Goal: Find specific page/section: Find specific page/section

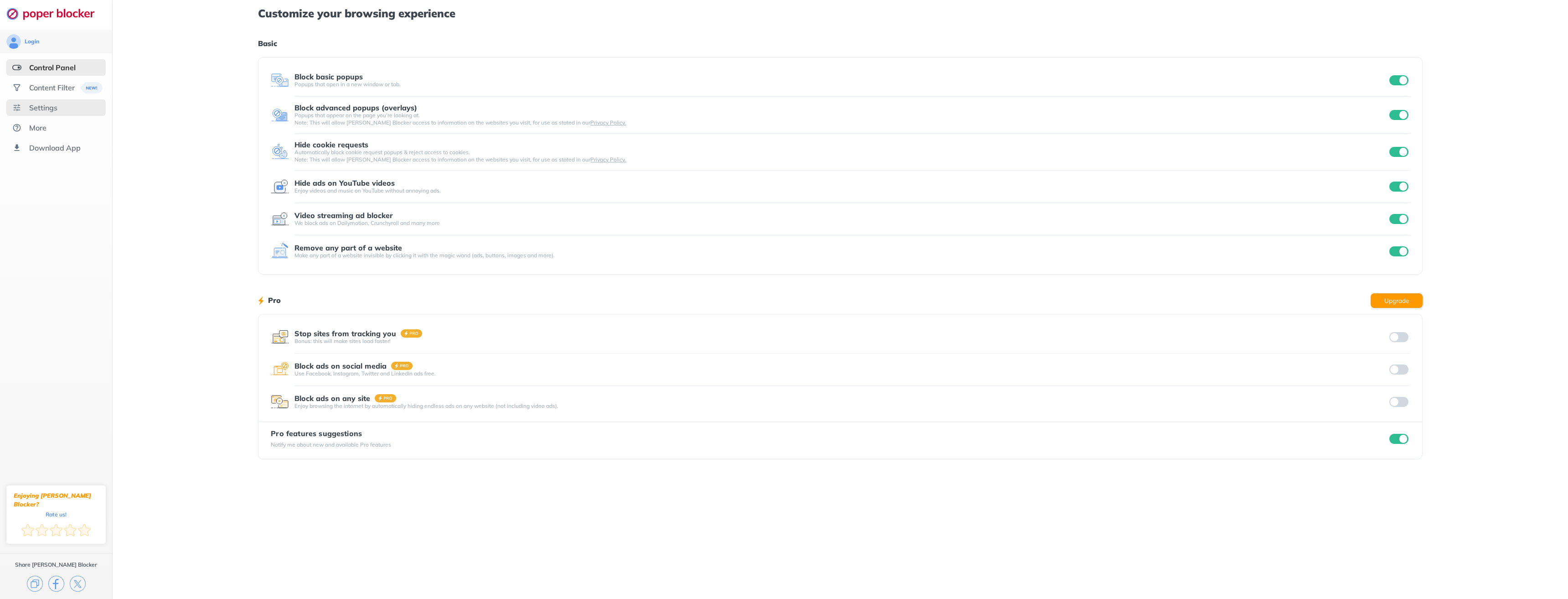
click at [61, 107] on div "Settings" at bounding box center [56, 108] width 100 height 17
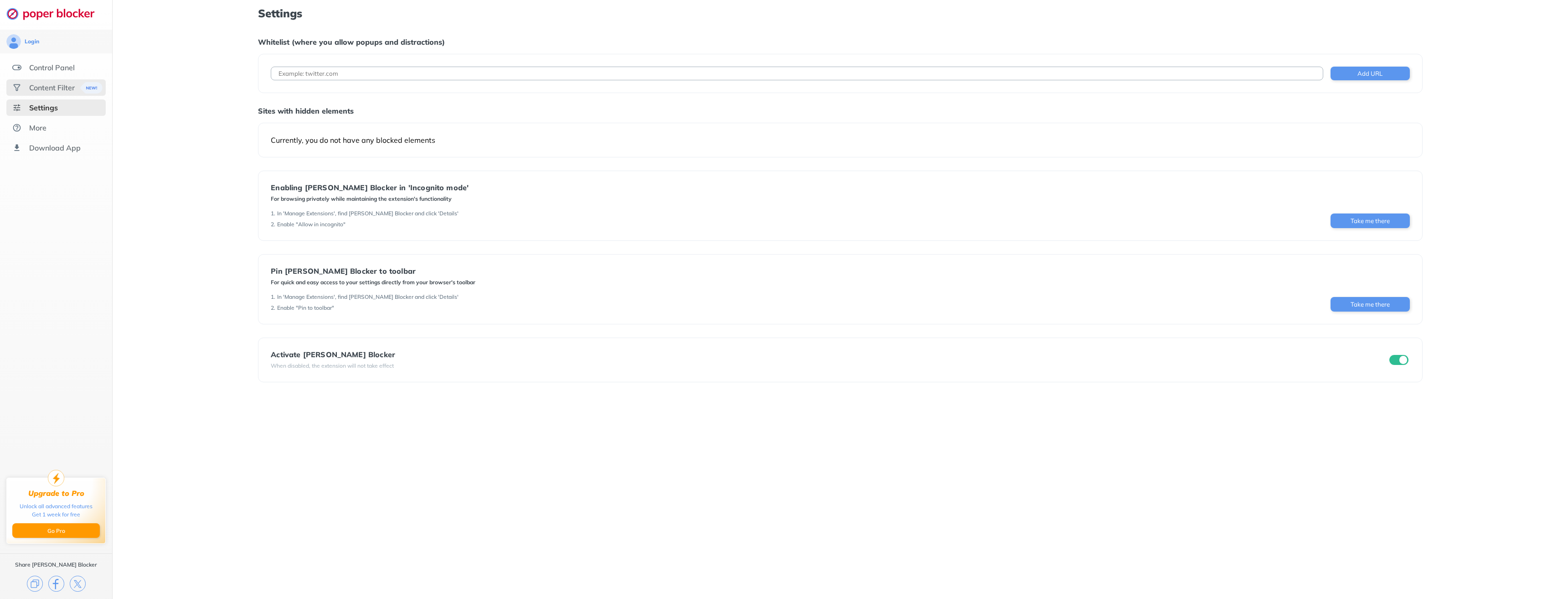
click at [57, 87] on div "Content Filter" at bounding box center [52, 88] width 46 height 9
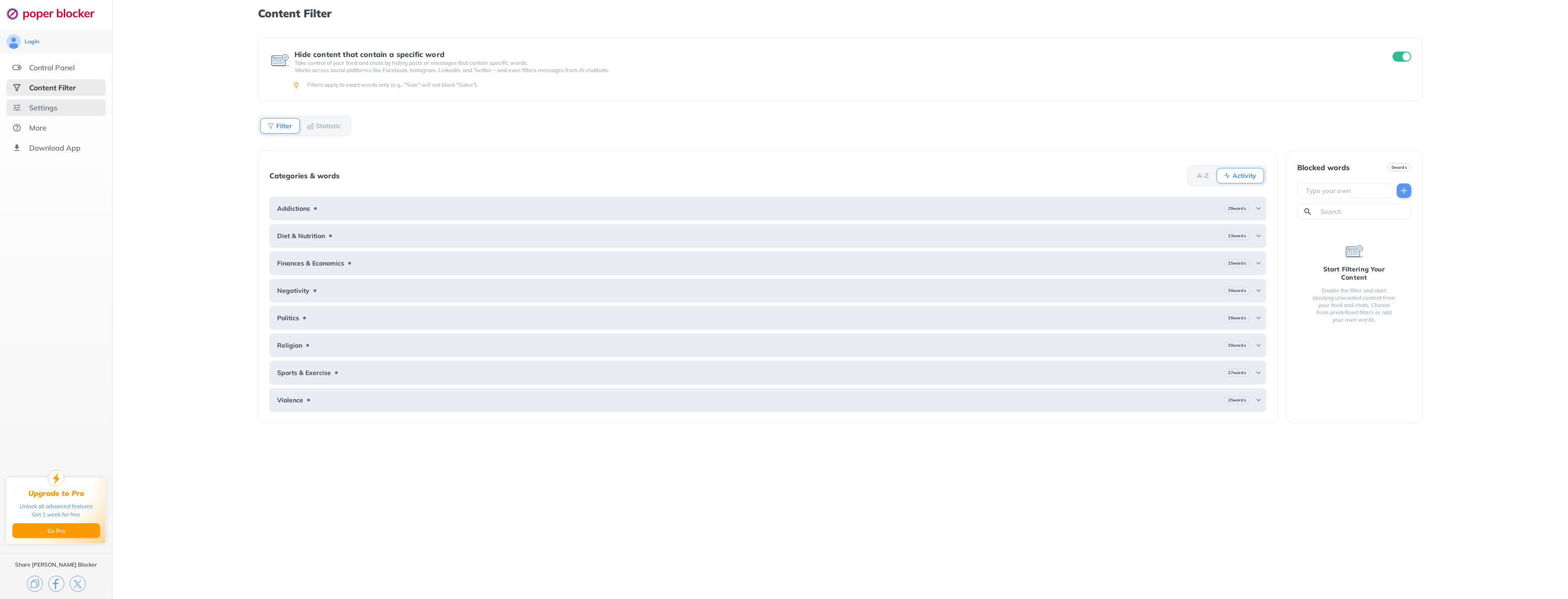
click at [59, 107] on div "Settings" at bounding box center [56, 108] width 100 height 17
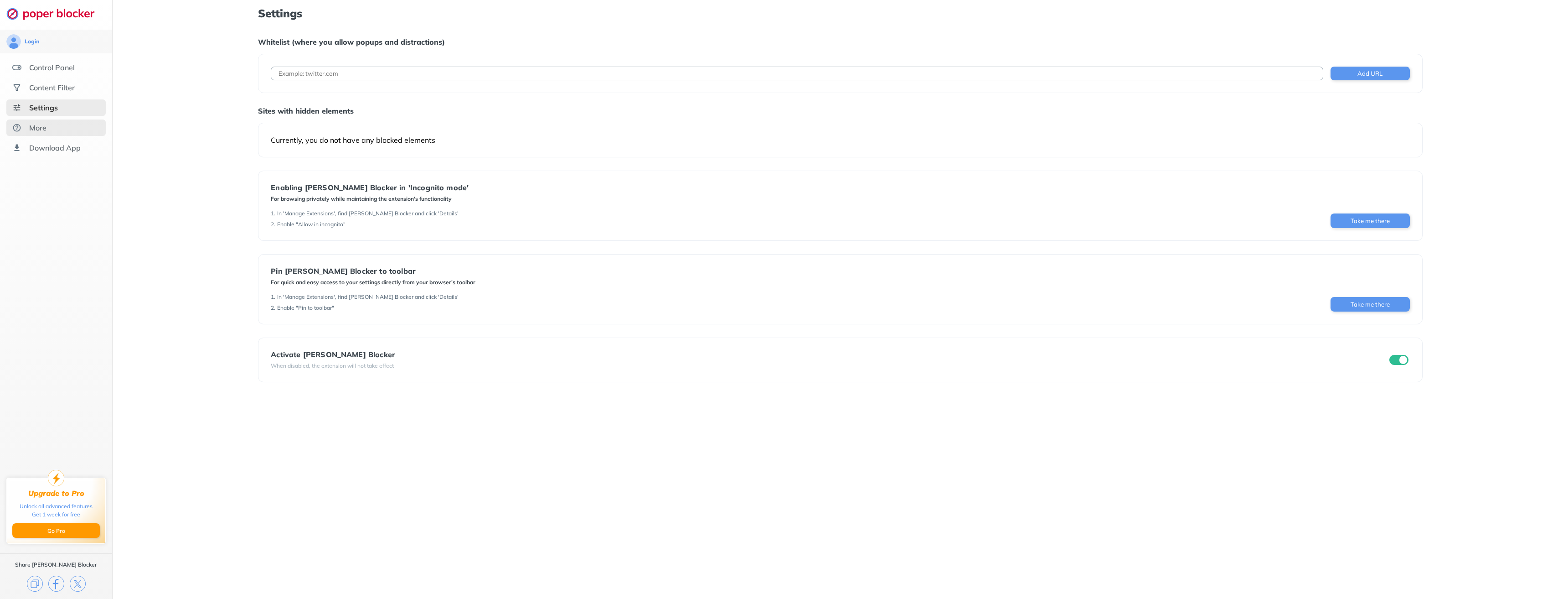
click at [41, 126] on div "More" at bounding box center [37, 128] width 18 height 9
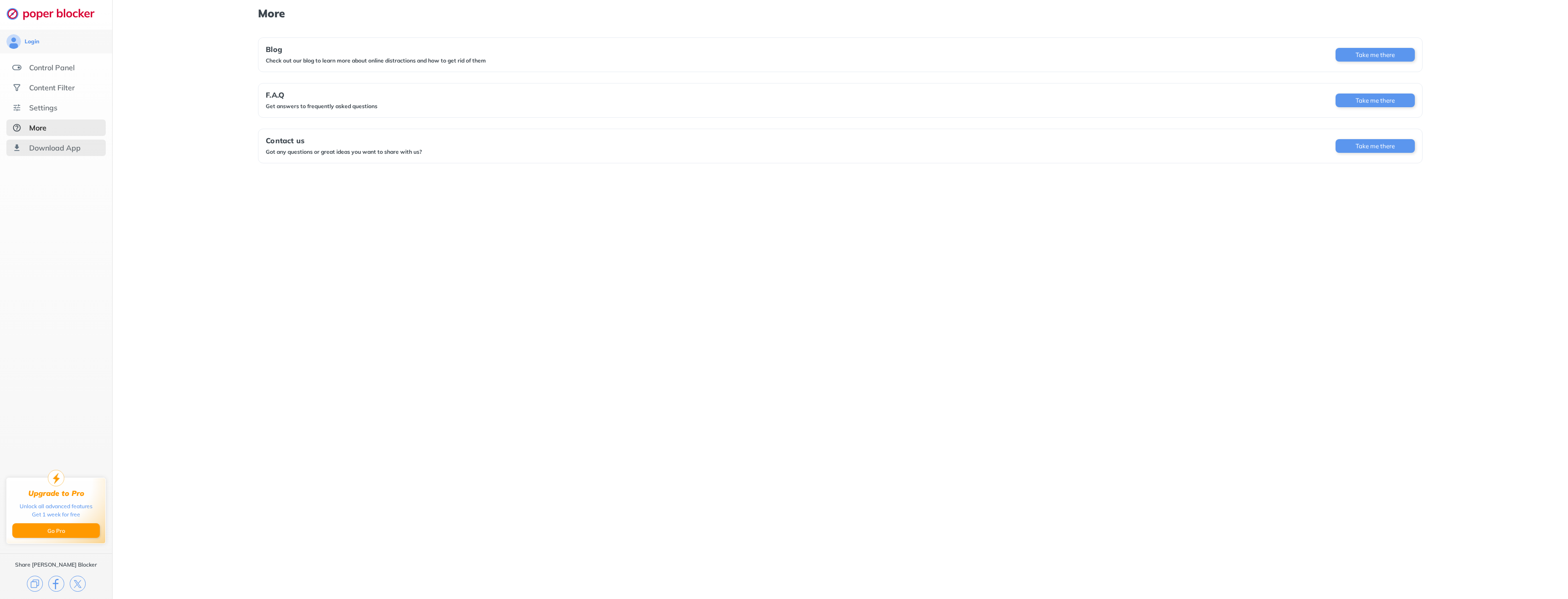
click at [79, 147] on div "Download App" at bounding box center [55, 148] width 52 height 9
